Goal: Find specific page/section

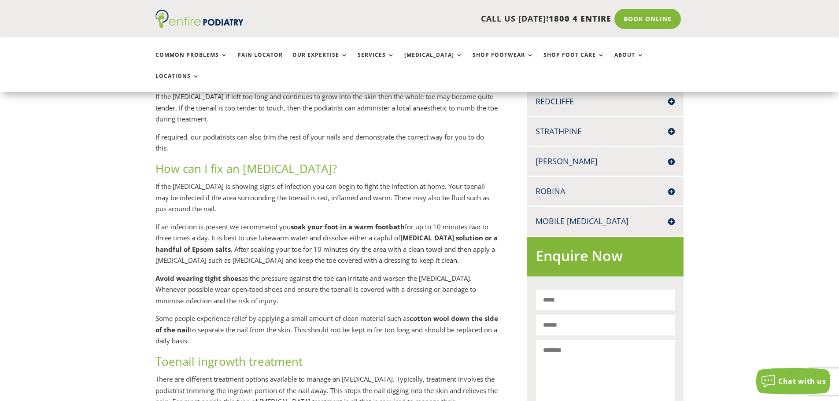
scroll to position [388, 0]
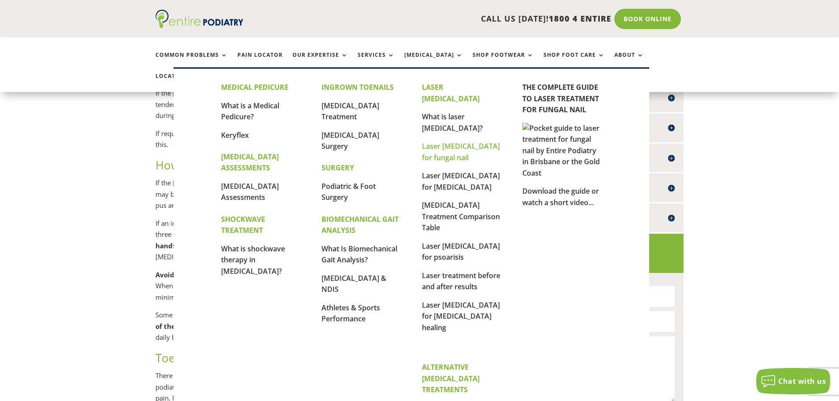
click at [451, 141] on link "Laser [MEDICAL_DATA] for fungal nail" at bounding box center [461, 151] width 78 height 21
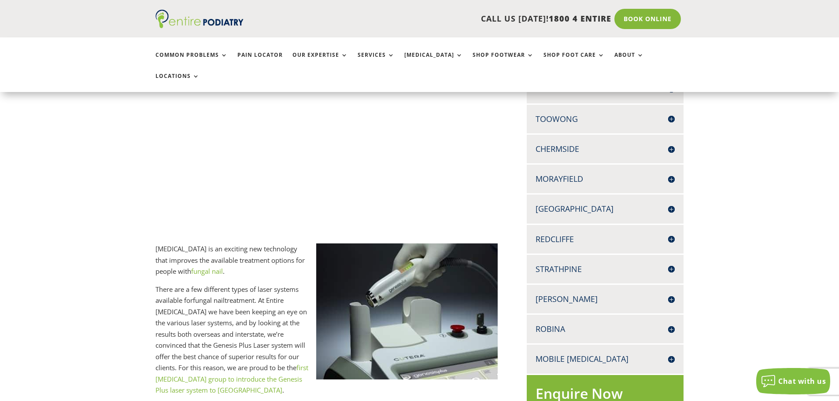
scroll to position [247, 0]
click at [678, 284] on div "Logan SHOP 1 1 WEMBLEY ROAD LOGAN CENTRAL Q 4114 07 3299 2222 07 3053 3128 Book…" at bounding box center [605, 298] width 157 height 29
click at [673, 293] on h4 "[PERSON_NAME]" at bounding box center [604, 298] width 139 height 11
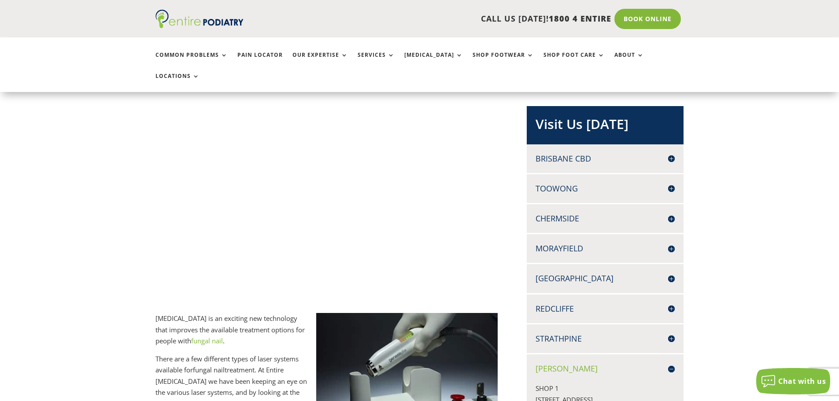
scroll to position [176, 0]
click at [670, 154] on h4 "Brisbane CBD" at bounding box center [604, 159] width 139 height 11
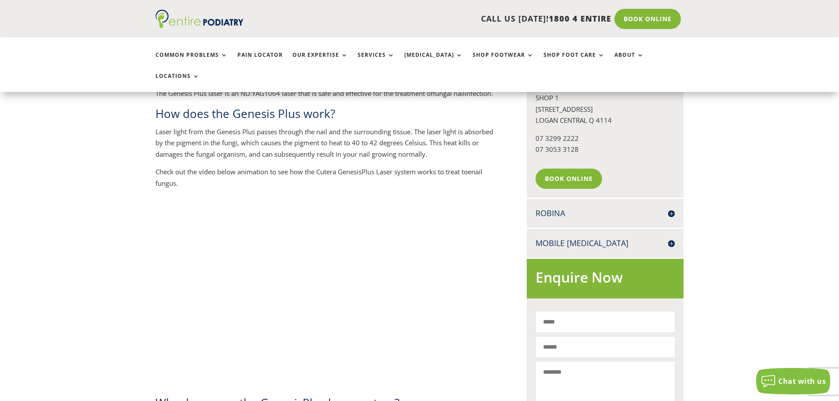
scroll to position [564, 0]
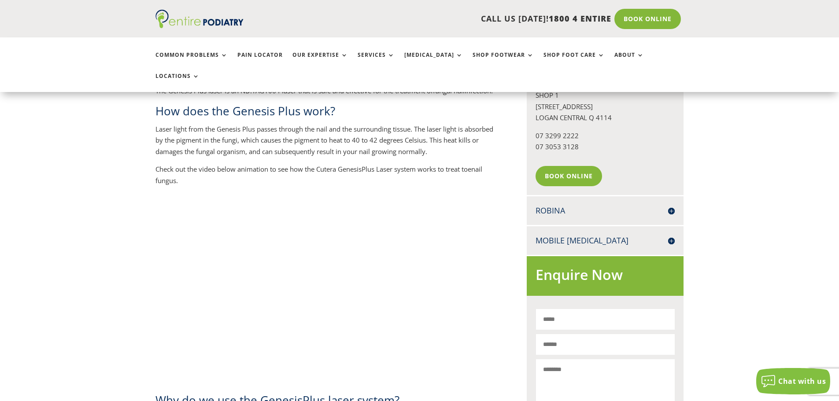
click at [669, 235] on h4 "Mobile [MEDICAL_DATA]" at bounding box center [604, 240] width 139 height 11
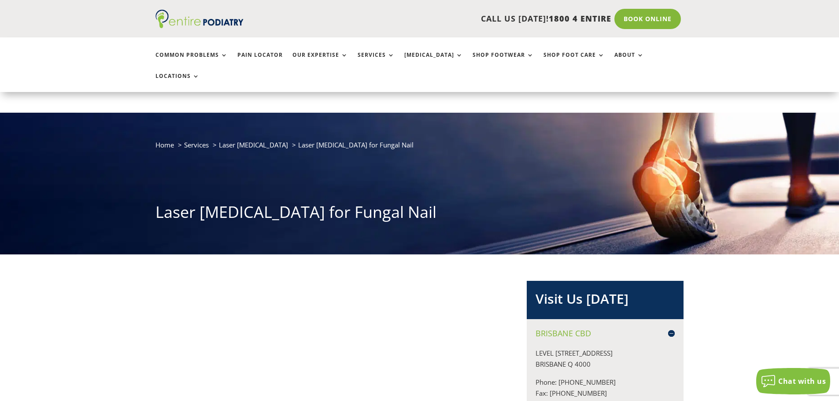
scroll to position [0, 0]
